Goal: Communication & Community: Answer question/provide support

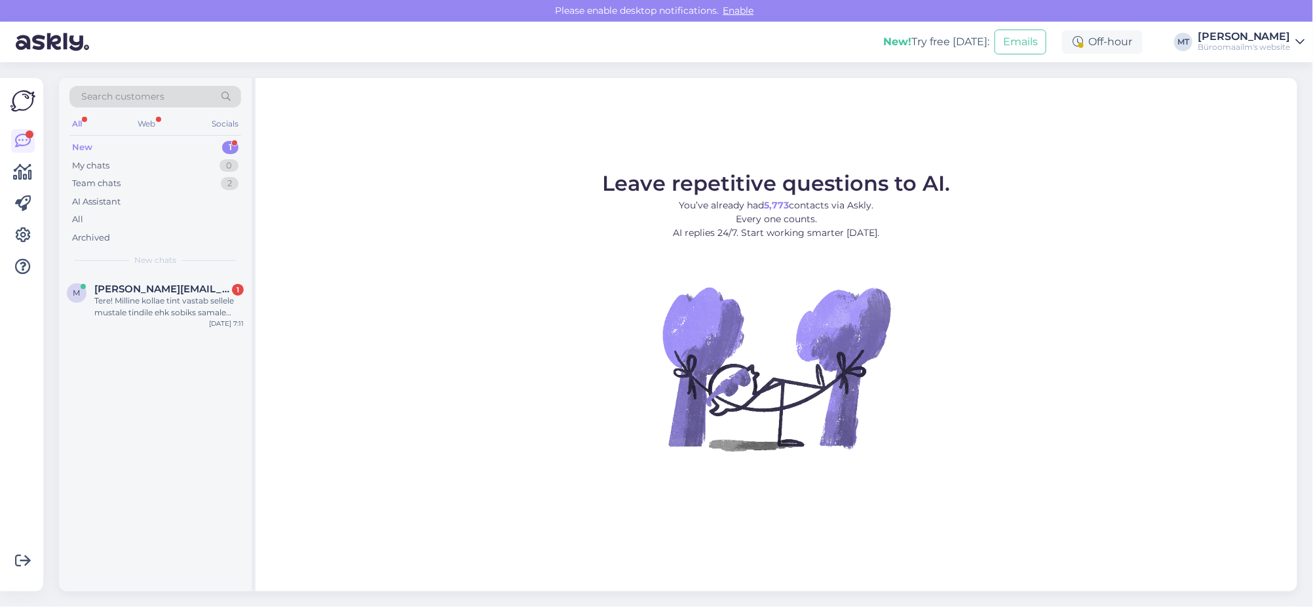
click at [81, 142] on div "New" at bounding box center [82, 147] width 20 height 13
click at [105, 292] on span "[PERSON_NAME][EMAIL_ADDRESS][DOMAIN_NAME]" at bounding box center [162, 289] width 136 height 12
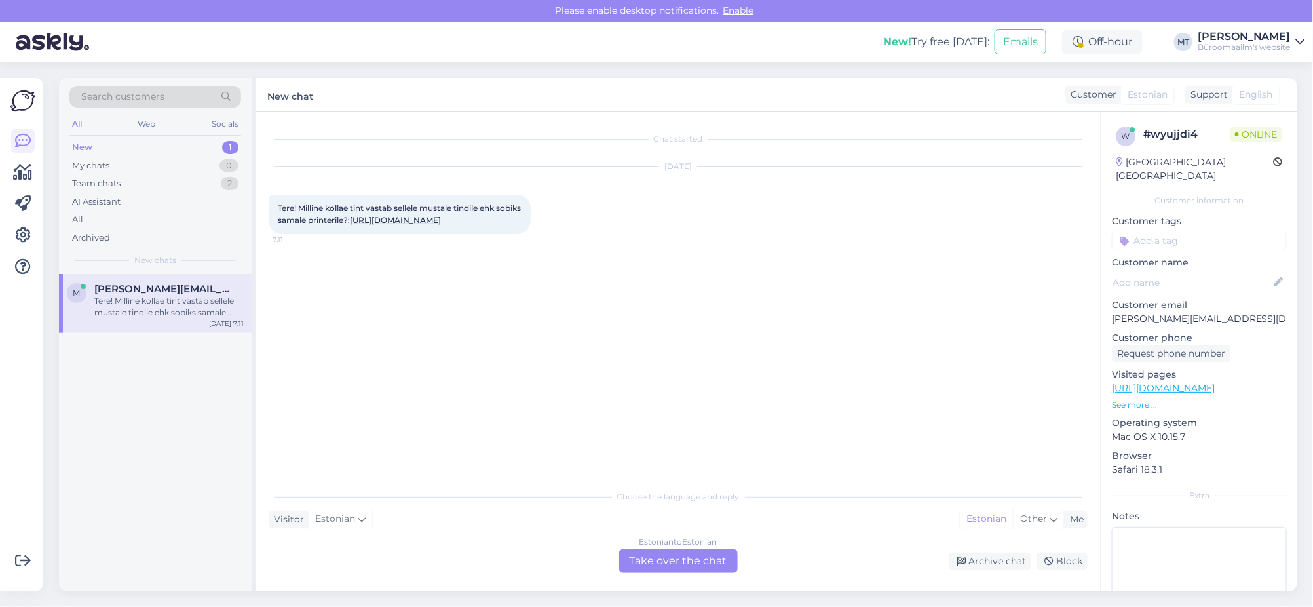
click at [350, 225] on link "[URL][DOMAIN_NAME]" at bounding box center [395, 220] width 91 height 10
click at [710, 556] on div "Estonian to Estonian Take over the chat" at bounding box center [678, 561] width 119 height 24
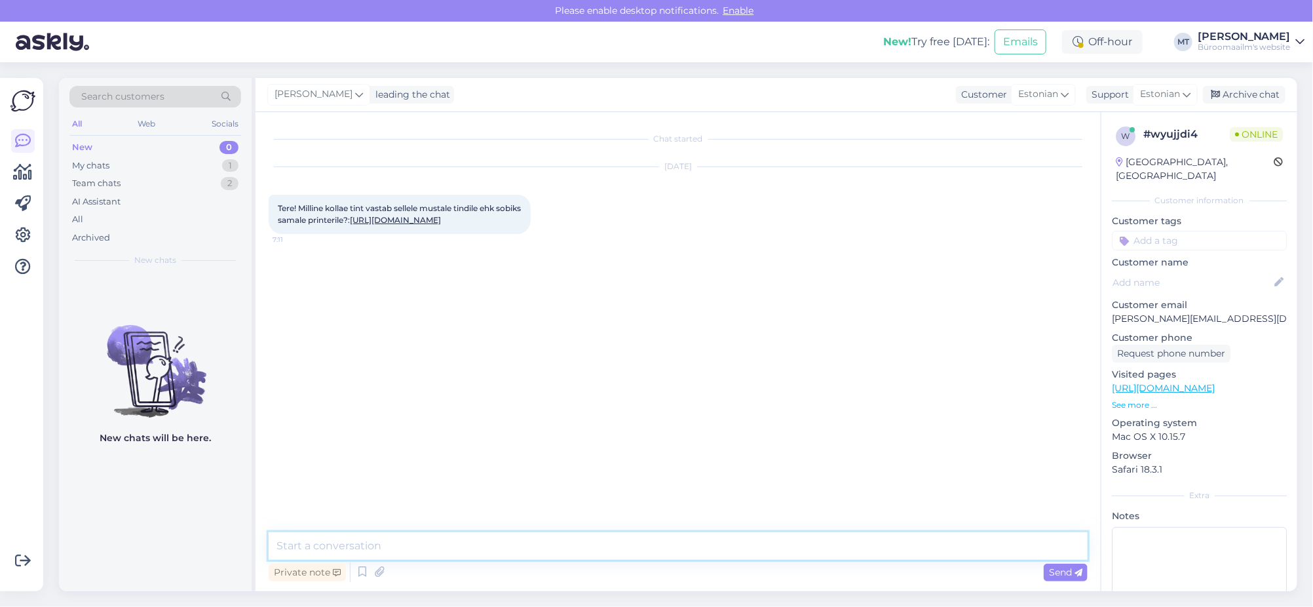
click at [343, 550] on textarea at bounding box center [678, 546] width 819 height 28
click at [25, 173] on icon at bounding box center [23, 172] width 19 height 16
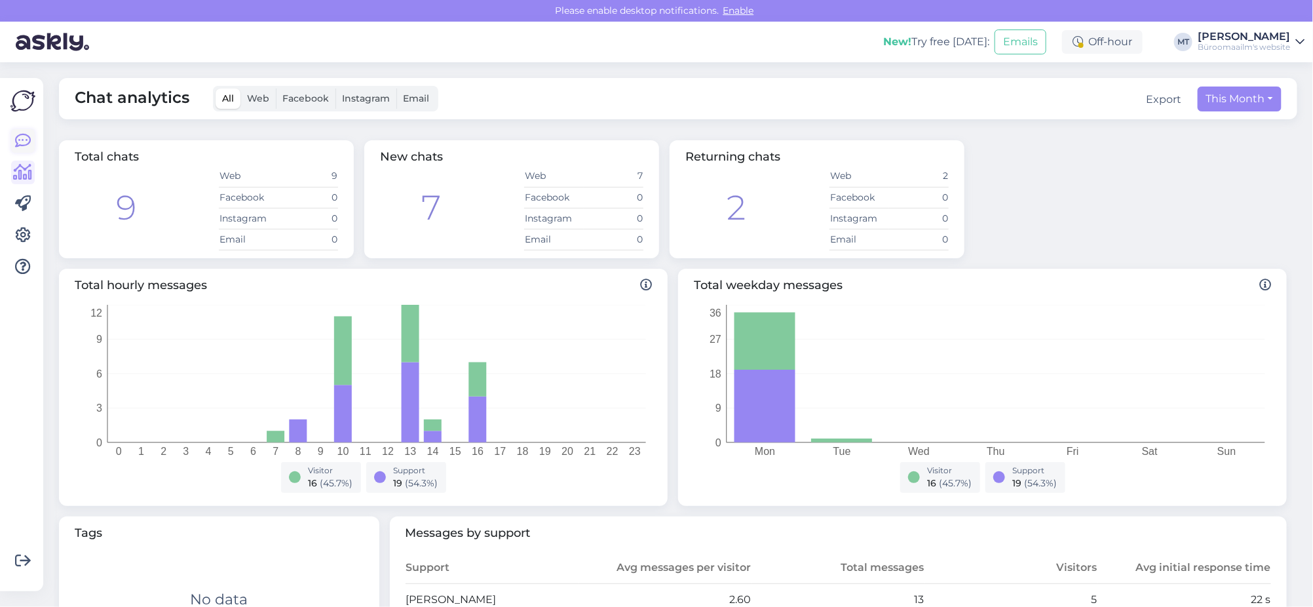
click at [20, 133] on icon at bounding box center [23, 141] width 16 height 16
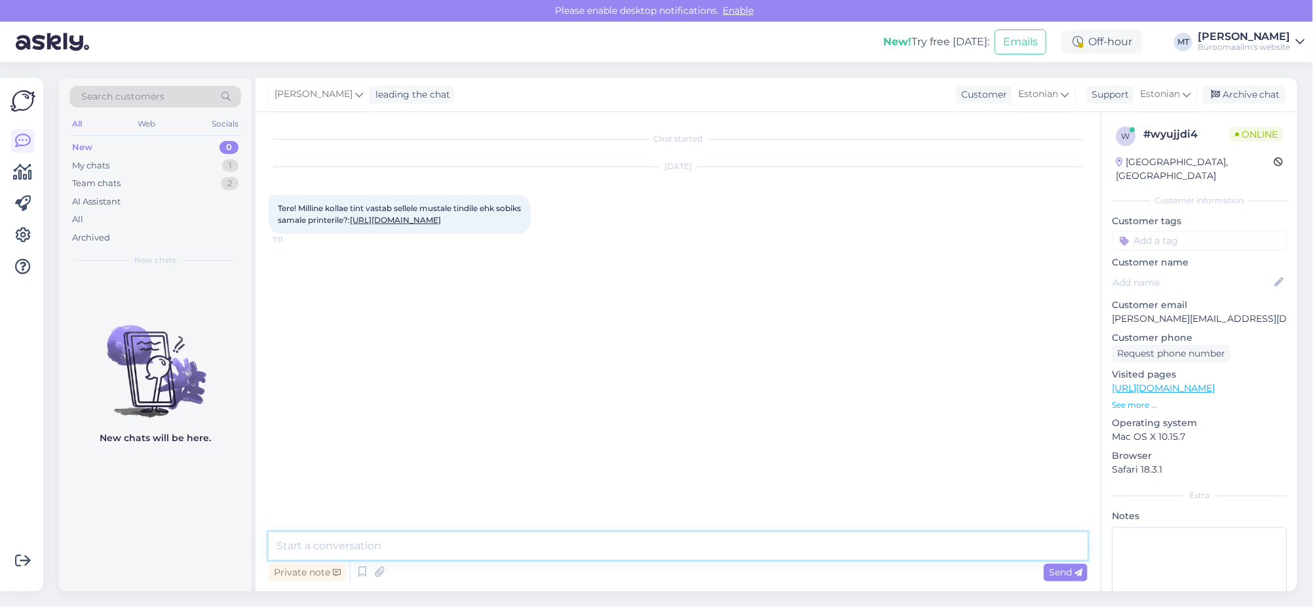
click at [408, 543] on textarea at bounding box center [678, 546] width 819 height 28
paste textarea "[URL][DOMAIN_NAME]"
type textarea "Tere. [URL][DOMAIN_NAME]"
click at [1249, 91] on div "Archive chat" at bounding box center [1244, 95] width 83 height 18
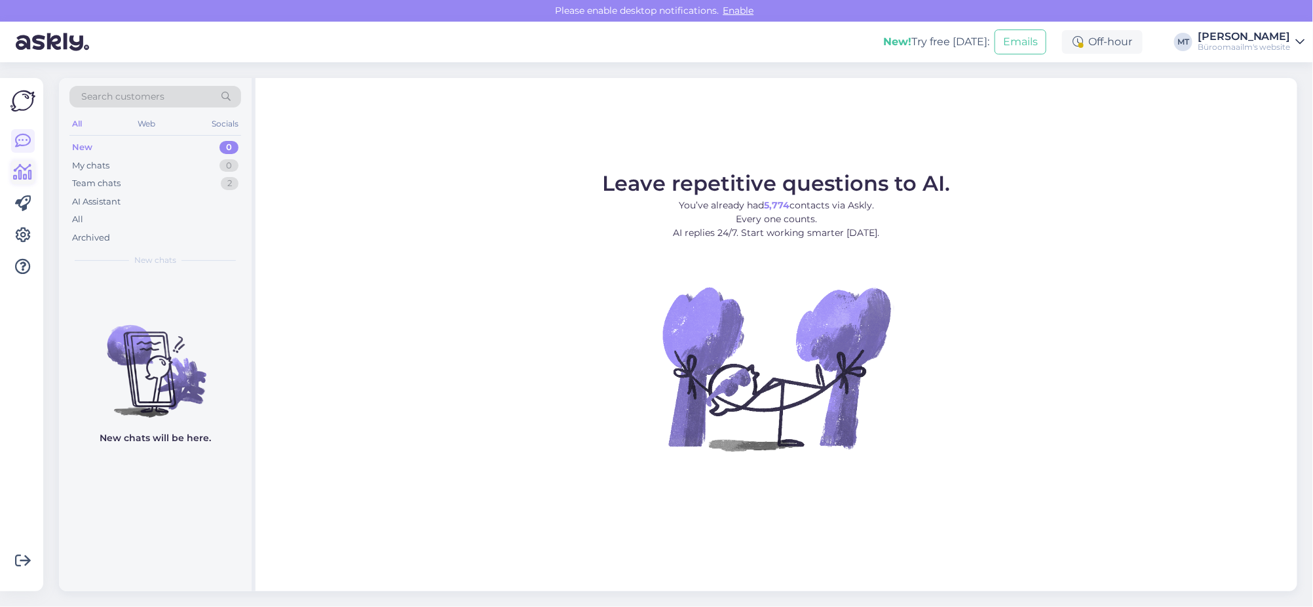
click at [24, 174] on icon at bounding box center [23, 172] width 19 height 16
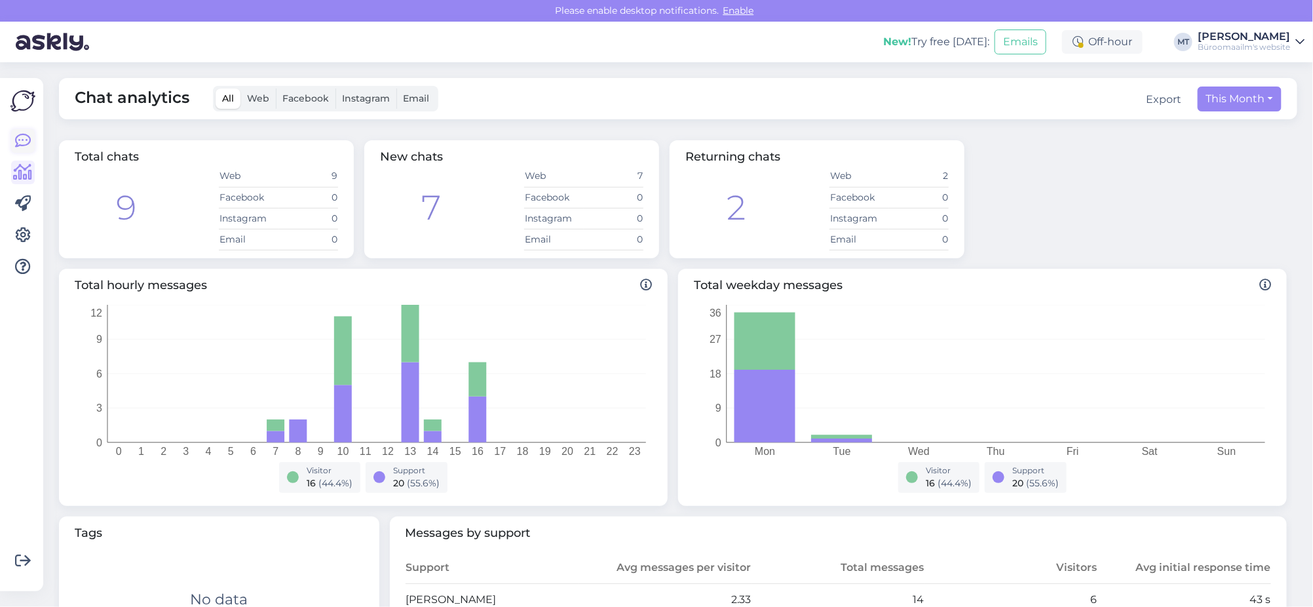
click at [20, 143] on icon at bounding box center [23, 141] width 16 height 16
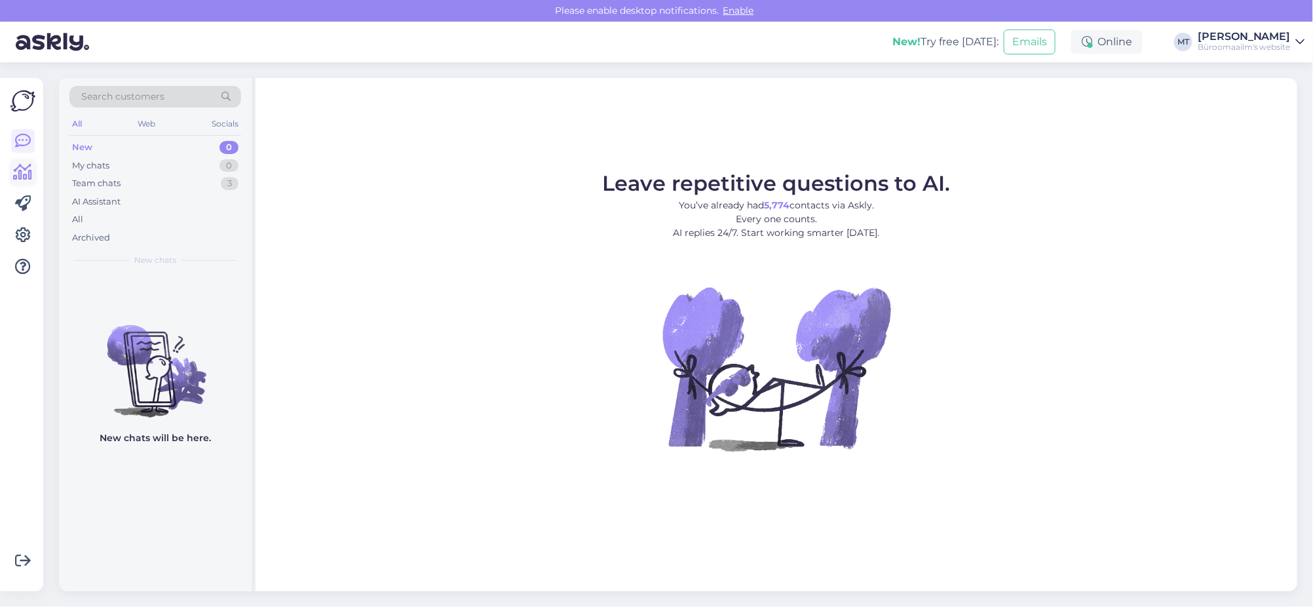
click at [26, 170] on icon at bounding box center [23, 172] width 19 height 16
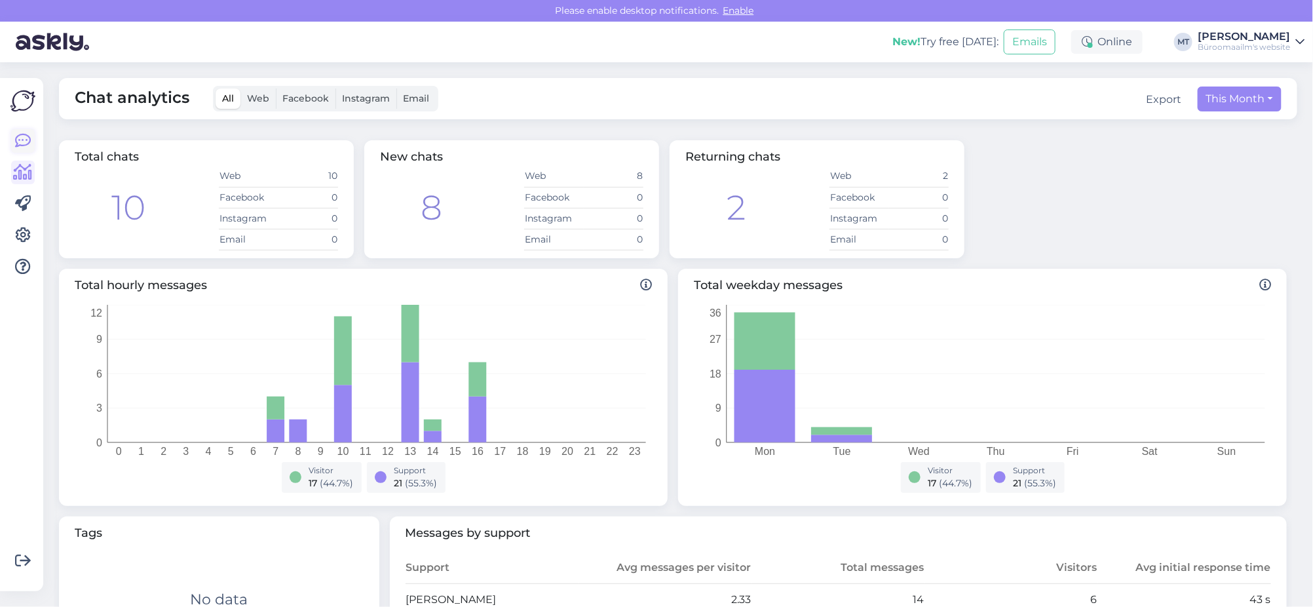
click at [26, 138] on icon at bounding box center [23, 141] width 16 height 16
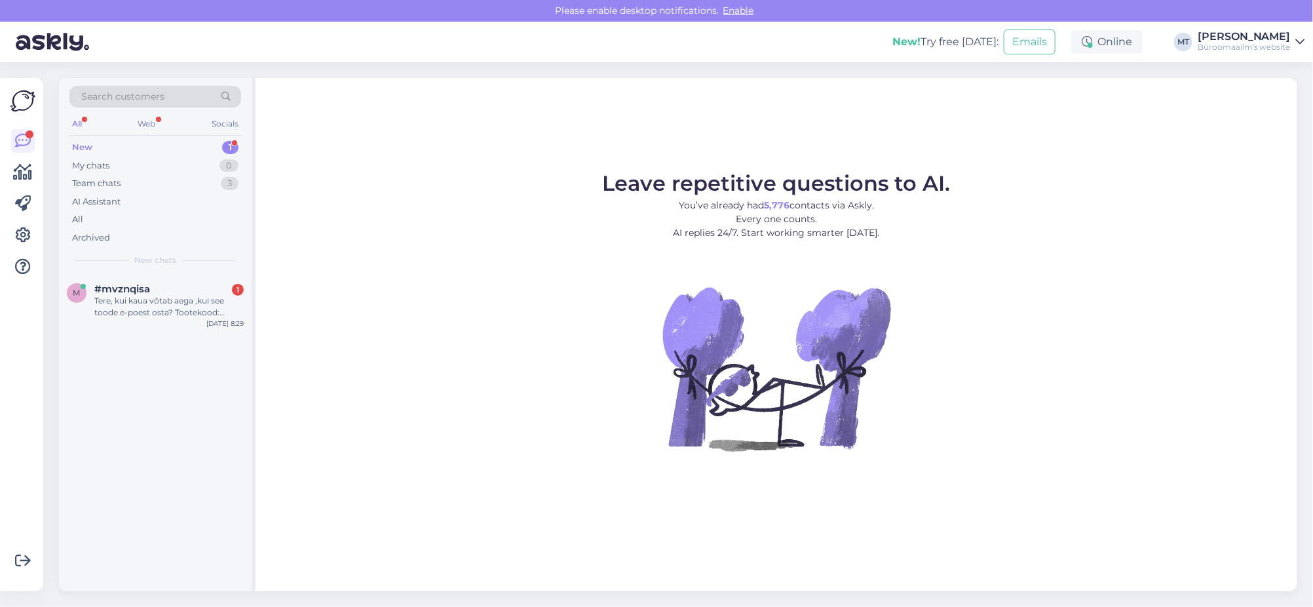
click at [85, 146] on div "New" at bounding box center [82, 147] width 20 height 13
click at [109, 297] on div "Tere, kui kaua võtab aega ,kui see toode e-poest osta? Tootekood: V0079445" at bounding box center [168, 307] width 149 height 24
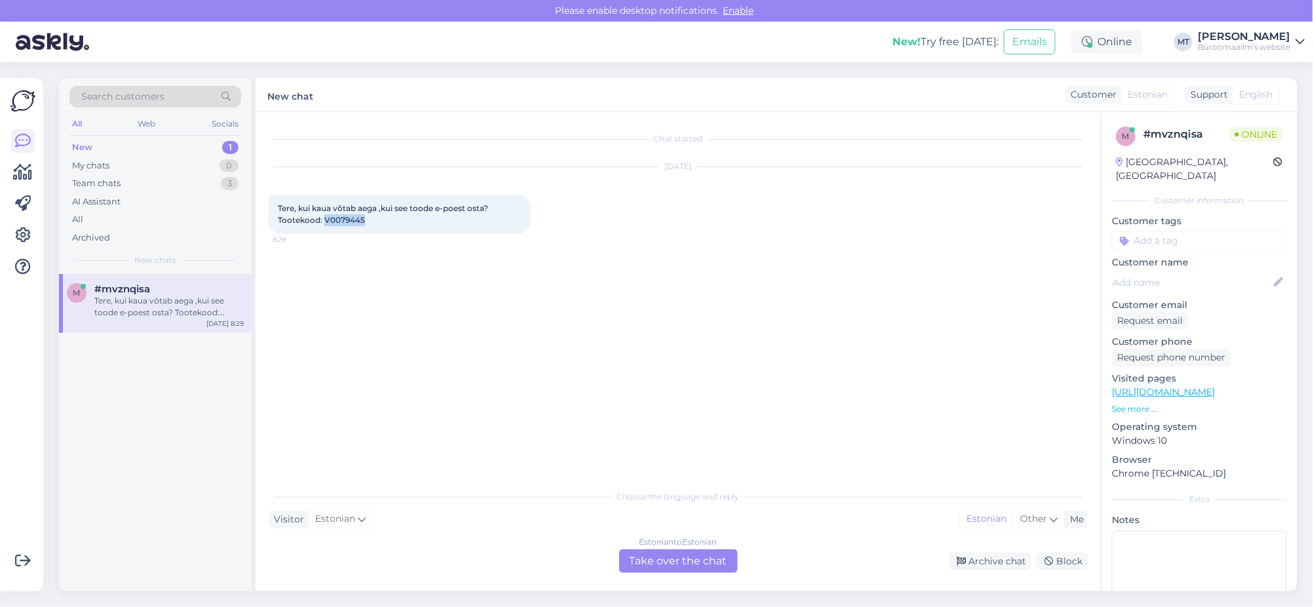
drag, startPoint x: 367, startPoint y: 221, endPoint x: 326, endPoint y: 223, distance: 41.3
click at [326, 223] on div "Tere, kui kaua võtab aega ,kui see toode e-poest osta? Tootekood: V0079445 8:29" at bounding box center [400, 214] width 262 height 39
copy span "V0079445"
click at [653, 558] on div "Estonian to Estonian Take over the chat" at bounding box center [678, 561] width 119 height 24
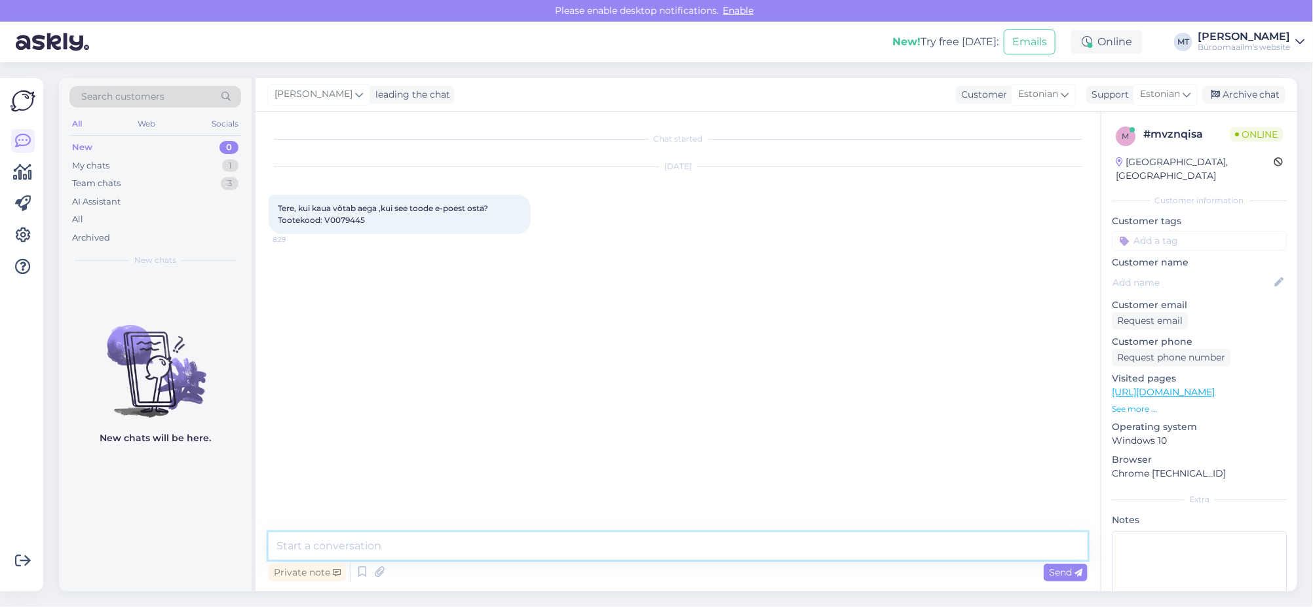
click at [296, 548] on textarea at bounding box center [678, 546] width 819 height 28
type textarea "Tere. Toote tarneaeg on 10 tööpeva."
click at [18, 175] on icon at bounding box center [23, 172] width 19 height 16
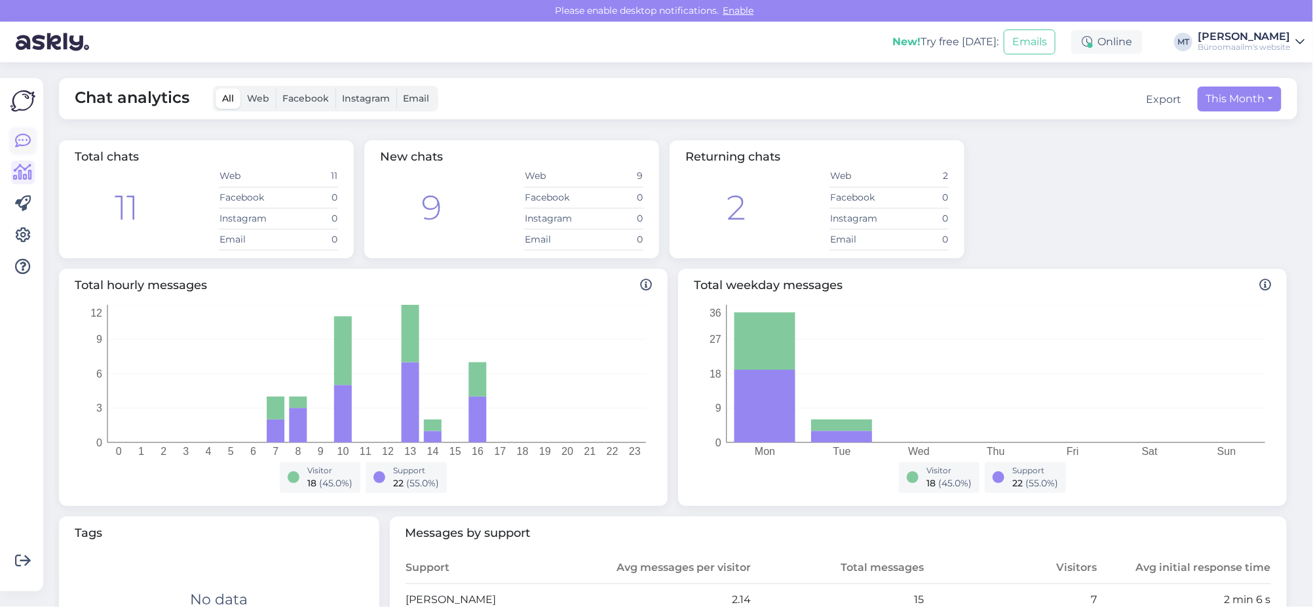
click at [12, 137] on link at bounding box center [23, 141] width 24 height 24
